Goal: Information Seeking & Learning: Understand process/instructions

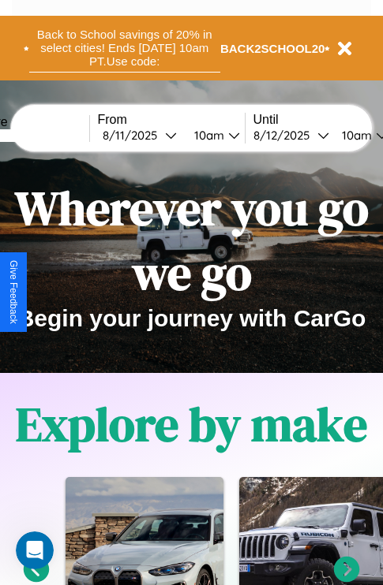
click at [124, 48] on button "Back to School savings of 20% in select cities! Ends [DATE] 10am PT. Use code:" at bounding box center [124, 48] width 191 height 49
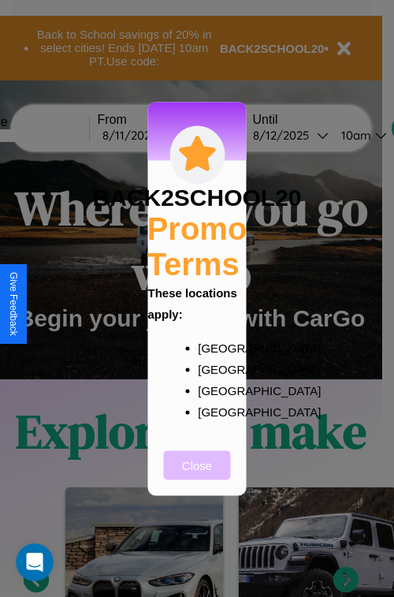
click at [197, 476] on button "Close" at bounding box center [197, 464] width 67 height 29
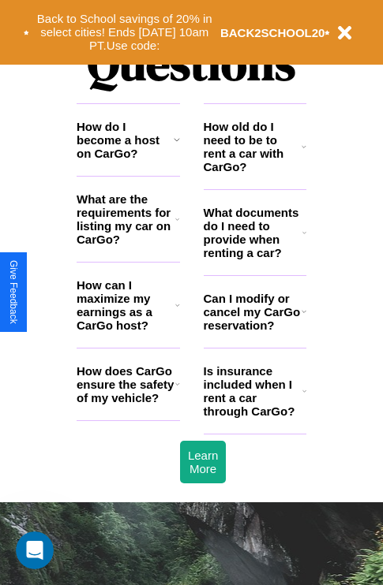
scroll to position [1912, 0]
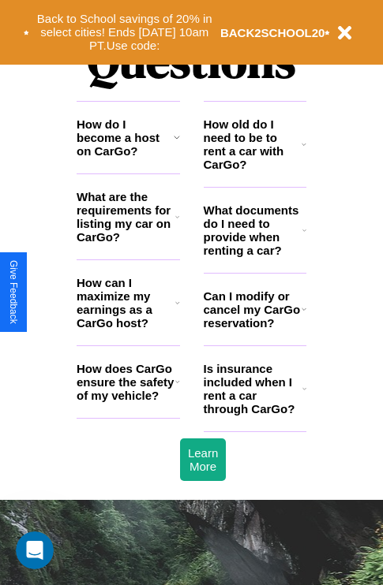
click at [128, 242] on h3 "What are the requirements for listing my car on CarGo?" at bounding box center [126, 217] width 99 height 54
click at [304, 237] on icon at bounding box center [304, 230] width 4 height 13
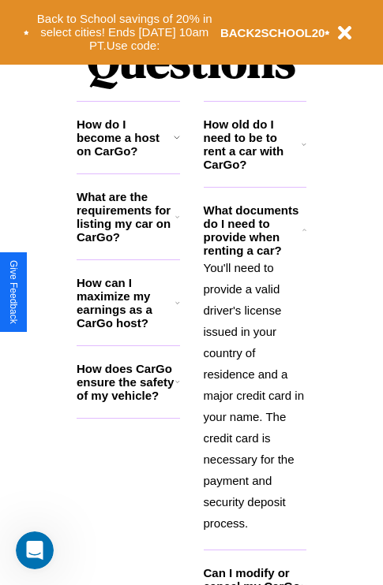
click at [128, 402] on h3 "How does CarGo ensure the safety of my vehicle?" at bounding box center [126, 382] width 99 height 40
click at [177, 388] on icon at bounding box center [177, 382] width 5 height 13
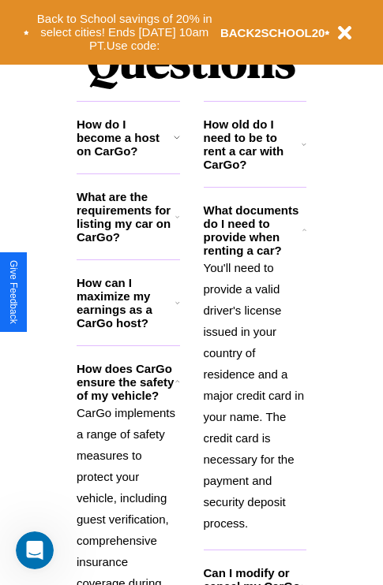
click at [304, 230] on polyline at bounding box center [304, 230] width 3 height 2
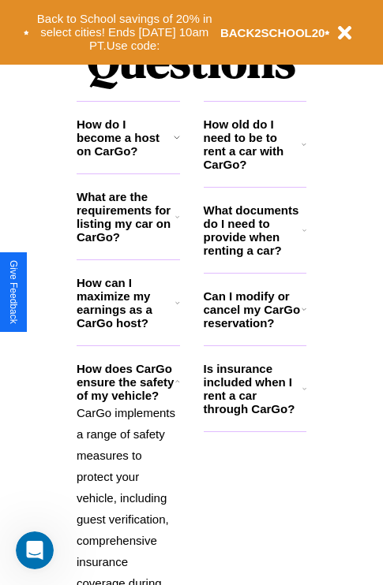
click at [254, 414] on h3 "Is insurance included when I rent a car through CarGo?" at bounding box center [253, 389] width 99 height 54
click at [128, 158] on h3 "How do I become a host on CarGo?" at bounding box center [125, 138] width 97 height 40
